Goal: Transaction & Acquisition: Subscribe to service/newsletter

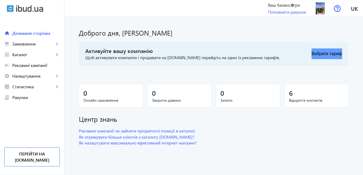
click at [316, 55] on button "Вибрати тариф" at bounding box center [326, 54] width 31 height 11
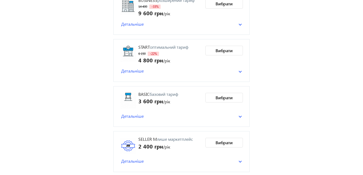
scroll to position [116, 0]
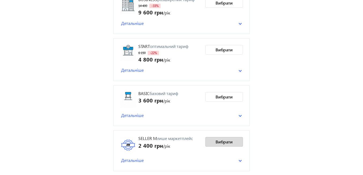
click at [222, 140] on span "Вибрати" at bounding box center [223, 142] width 17 height 6
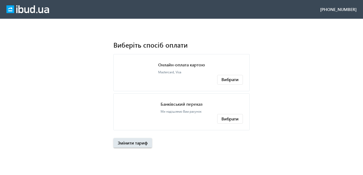
scroll to position [0, 0]
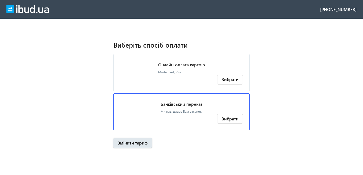
click at [191, 106] on p "Банківський переказ" at bounding box center [182, 104] width 42 height 6
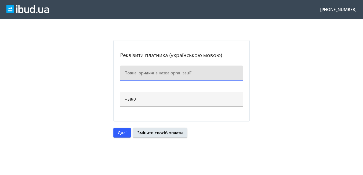
click at [129, 73] on input at bounding box center [181, 73] width 114 height 6
paste input "[EMAIL_ADDRESS][DOMAIN_NAME]"
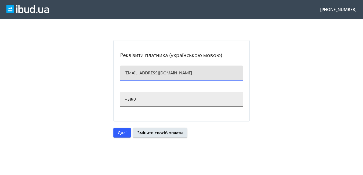
type input "[EMAIL_ADDRESS][DOMAIN_NAME]"
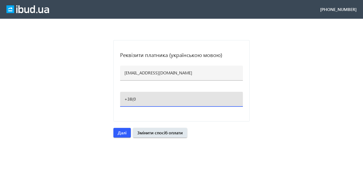
click at [139, 99] on input "+38(0" at bounding box center [181, 99] width 114 height 6
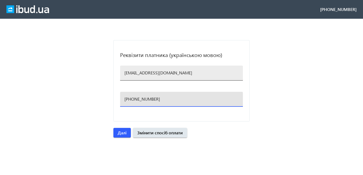
type input "[PHONE_NUMBER]"
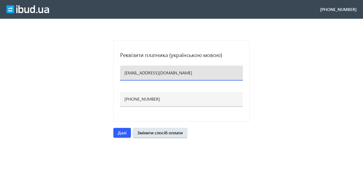
drag, startPoint x: 169, startPoint y: 75, endPoint x: 114, endPoint y: 72, distance: 54.5
click at [114, 72] on mat-card "Реквізити платника (українською мовою) [EMAIL_ADDRESS][DOMAIN_NAME] [PHONE_NUMB…" at bounding box center [181, 80] width 136 height 81
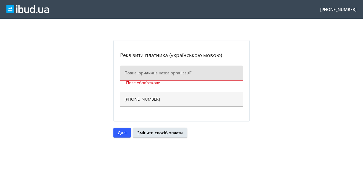
click at [146, 73] on input at bounding box center [181, 73] width 114 height 6
paste input "[PERSON_NAME]"
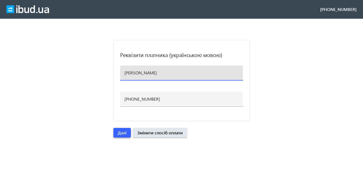
type input "[PERSON_NAME]"
click at [124, 136] on span "Далі" at bounding box center [122, 133] width 9 height 6
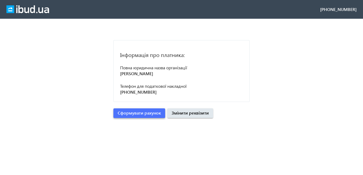
click at [141, 115] on span "Сформувати рахунок" at bounding box center [139, 113] width 43 height 6
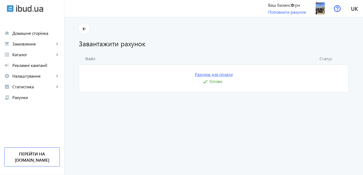
click at [210, 74] on link "Рахунок для оплати" at bounding box center [214, 75] width 38 height 6
click at [318, 12] on img at bounding box center [320, 8] width 12 height 12
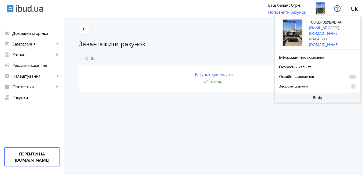
click at [307, 97] on span at bounding box center [317, 97] width 85 height 13
